Goal: Ask a question

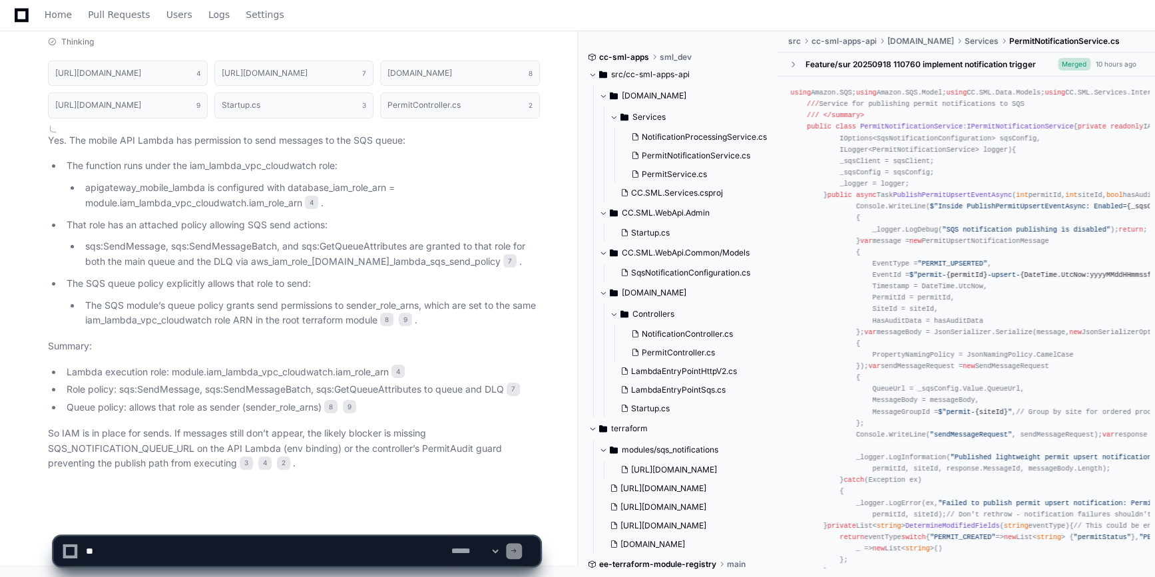
scroll to position [2338, 0]
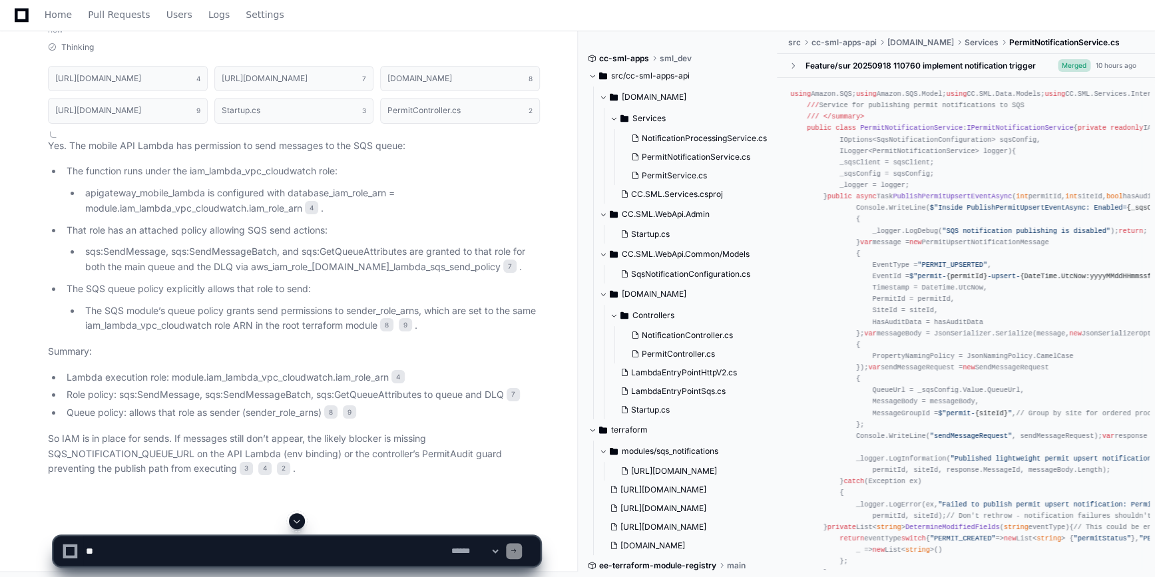
click at [194, 544] on textarea at bounding box center [266, 551] width 366 height 29
click at [270, 552] on textarea at bounding box center [266, 551] width 366 height 29
paste textarea "**********"
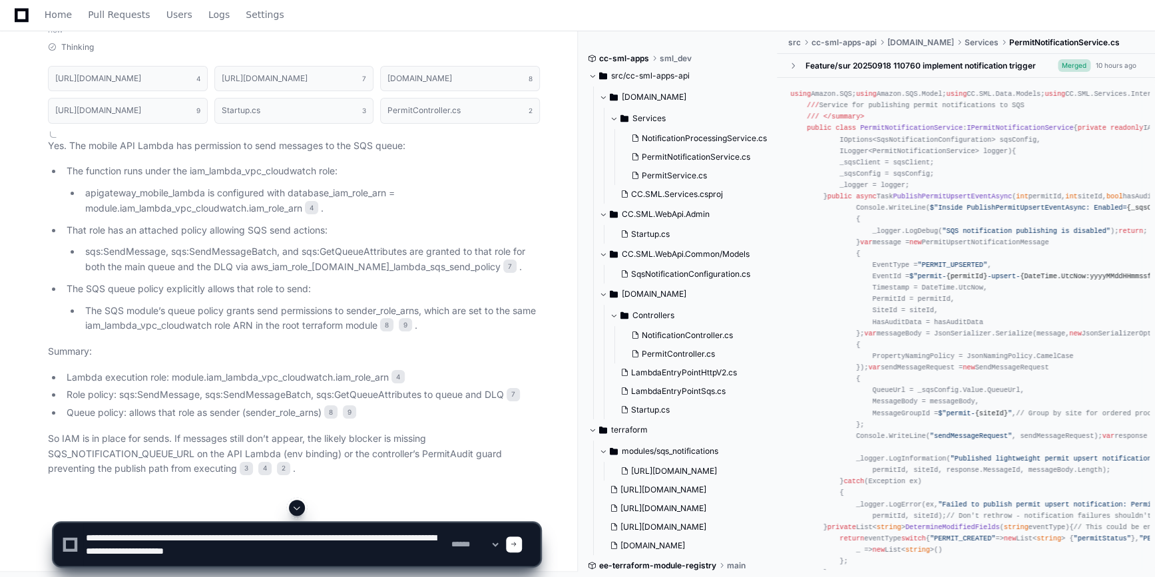
paste textarea "**********"
drag, startPoint x: 350, startPoint y: 553, endPoint x: 275, endPoint y: 556, distance: 75.3
click at [275, 556] on textarea at bounding box center [266, 544] width 366 height 43
click at [368, 544] on textarea at bounding box center [266, 544] width 366 height 43
click at [368, 549] on textarea at bounding box center [266, 544] width 366 height 43
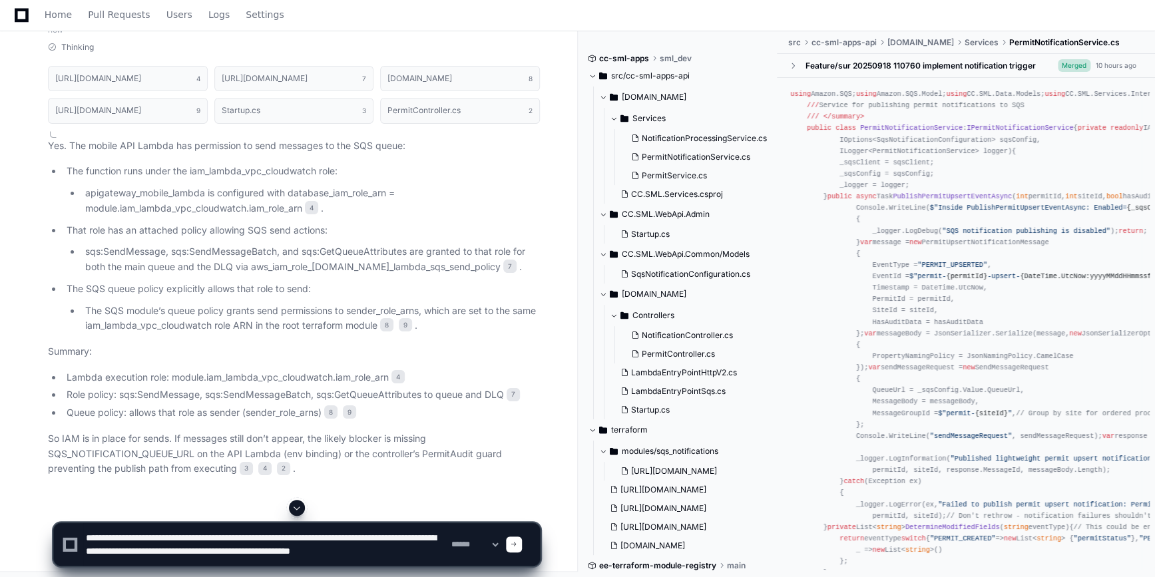
scroll to position [5, 0]
type textarea "**********"
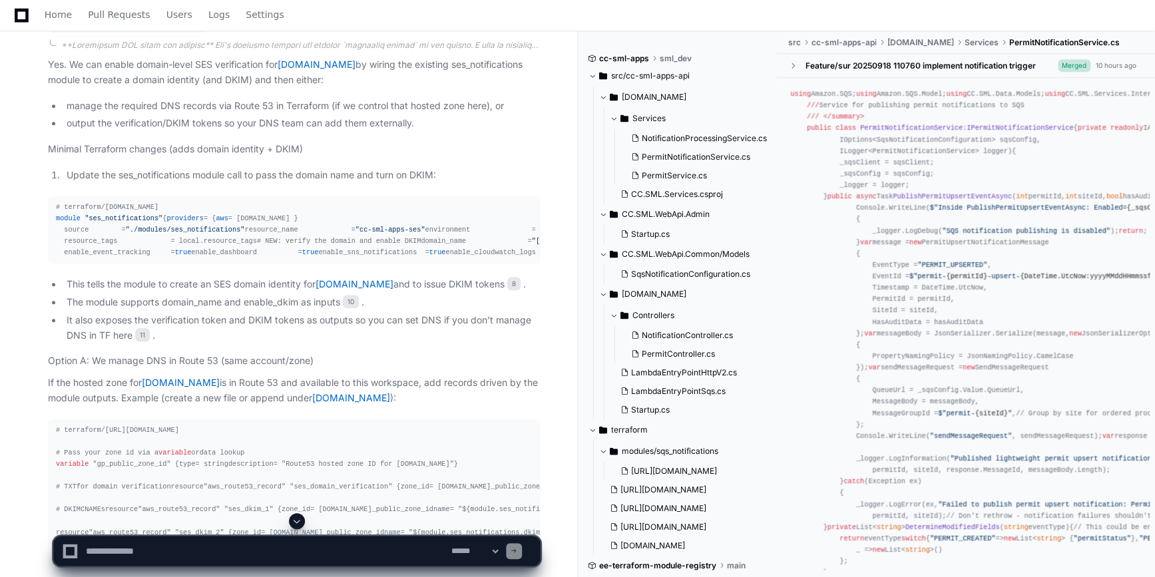
scroll to position [3134, 0]
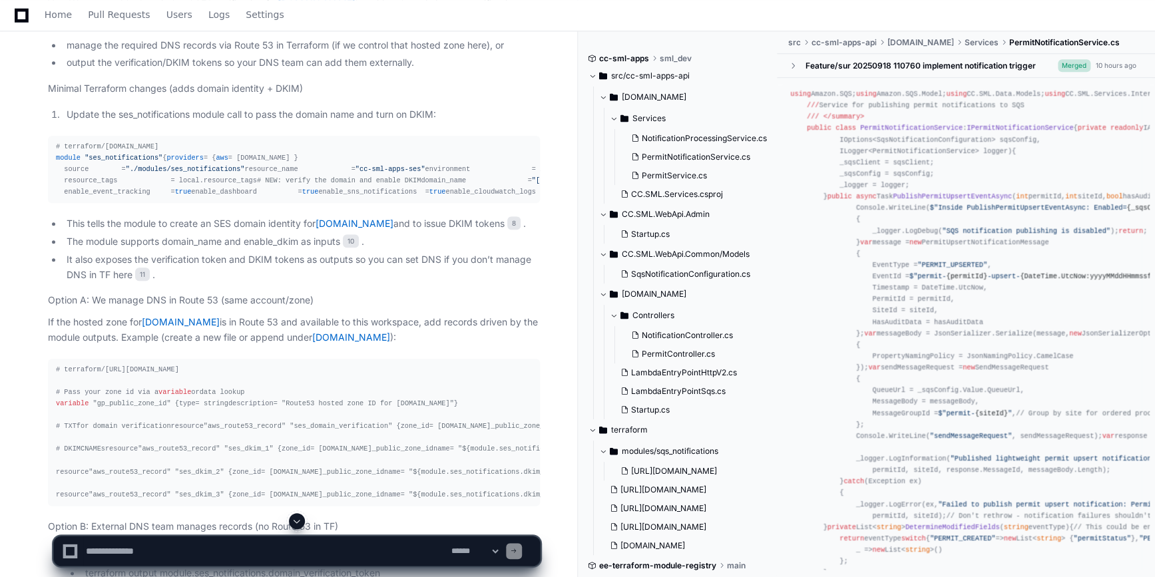
drag, startPoint x: 73, startPoint y: 210, endPoint x: 91, endPoint y: 213, distance: 18.3
click at [91, 198] on div "# terraform/[DOMAIN_NAME] module "ses_notifications" { providers = { aws = [DOM…" at bounding box center [294, 169] width 476 height 57
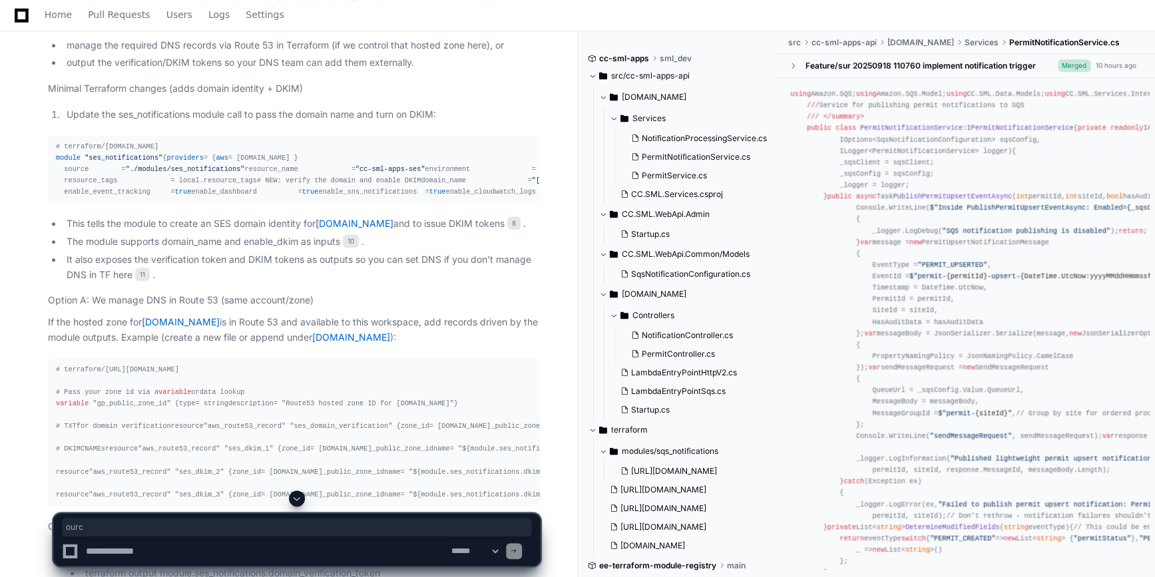
click at [172, 198] on div "# terraform/[DOMAIN_NAME] module "ses_notifications" { providers = { aws = [DOM…" at bounding box center [294, 169] width 476 height 57
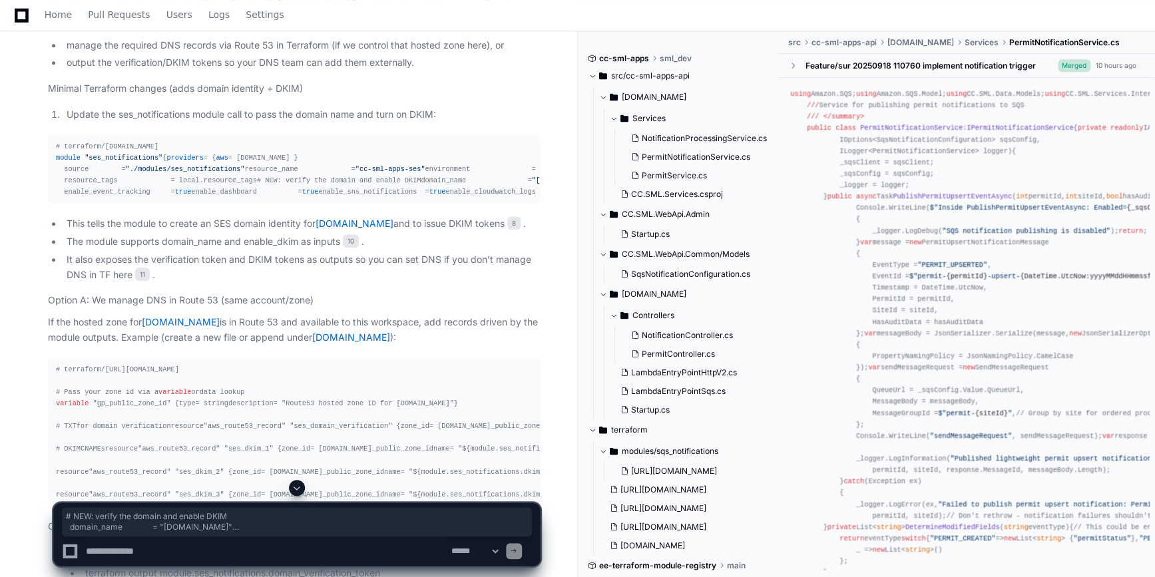
drag, startPoint x: 60, startPoint y: 258, endPoint x: 187, endPoint y: 352, distance: 158.5
click at [187, 198] on div "# terraform/[DOMAIN_NAME] module "ses_notifications" { providers = { aws = [DOM…" at bounding box center [294, 169] width 476 height 57
drag, startPoint x: 187, startPoint y: 352, endPoint x: 109, endPoint y: 289, distance: 100.4
click at [109, 198] on div "# terraform/[DOMAIN_NAME] module "ses_notifications" { providers = { aws = [DOM…" at bounding box center [294, 169] width 476 height 57
drag, startPoint x: 60, startPoint y: 255, endPoint x: 186, endPoint y: 281, distance: 129.2
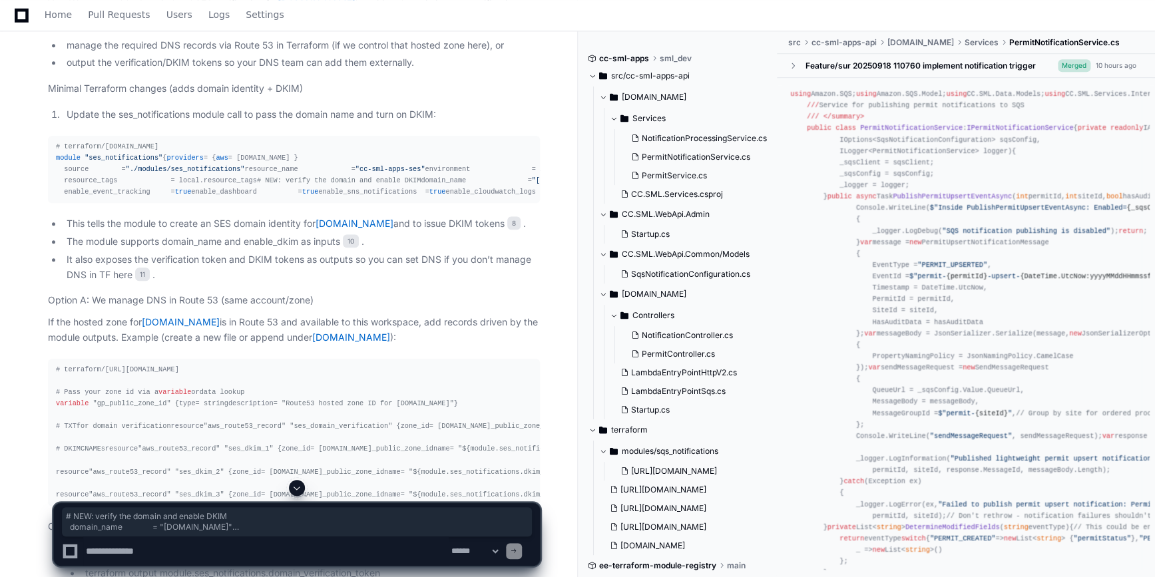
click at [186, 198] on div "# terraform/[DOMAIN_NAME] module "ses_notifications" { providers = { aws = [DOM…" at bounding box center [294, 169] width 476 height 57
copy div "# NEW: verify the domain and enable DKIM domain_name = "[DOMAIN_NAME]" enable_d…"
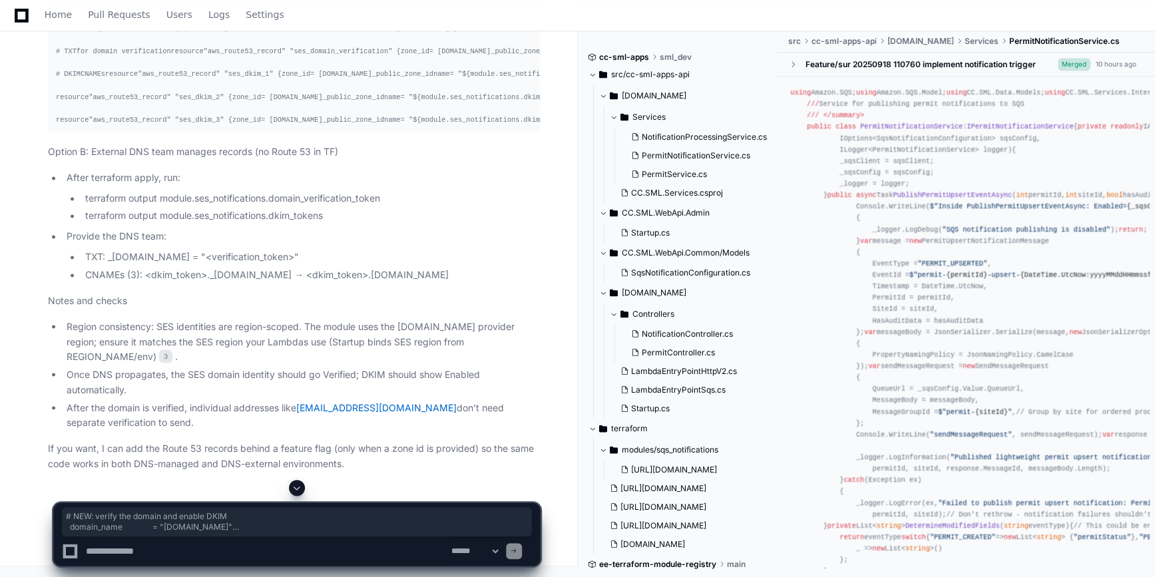
scroll to position [3585, 0]
click at [417, 559] on textarea at bounding box center [266, 551] width 366 height 29
paste textarea "**********"
type textarea "**********"
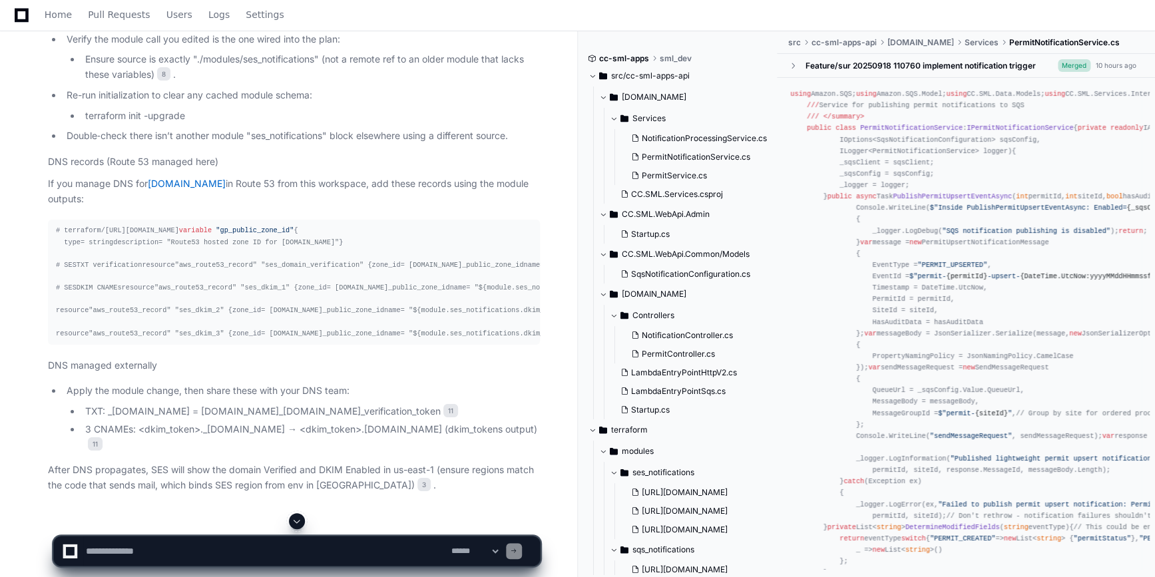
scroll to position [4757, 0]
